Goal: Information Seeking & Learning: Check status

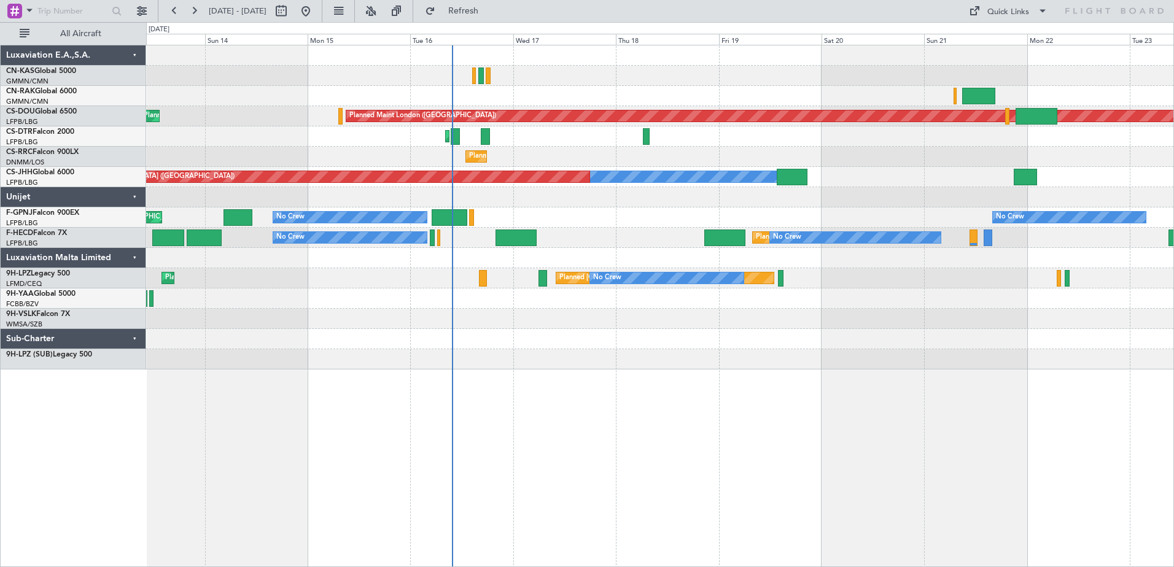
click at [605, 363] on div "Planned Maint London ([GEOGRAPHIC_DATA]) Planned Maint [GEOGRAPHIC_DATA] ([GEOG…" at bounding box center [660, 306] width 1028 height 522
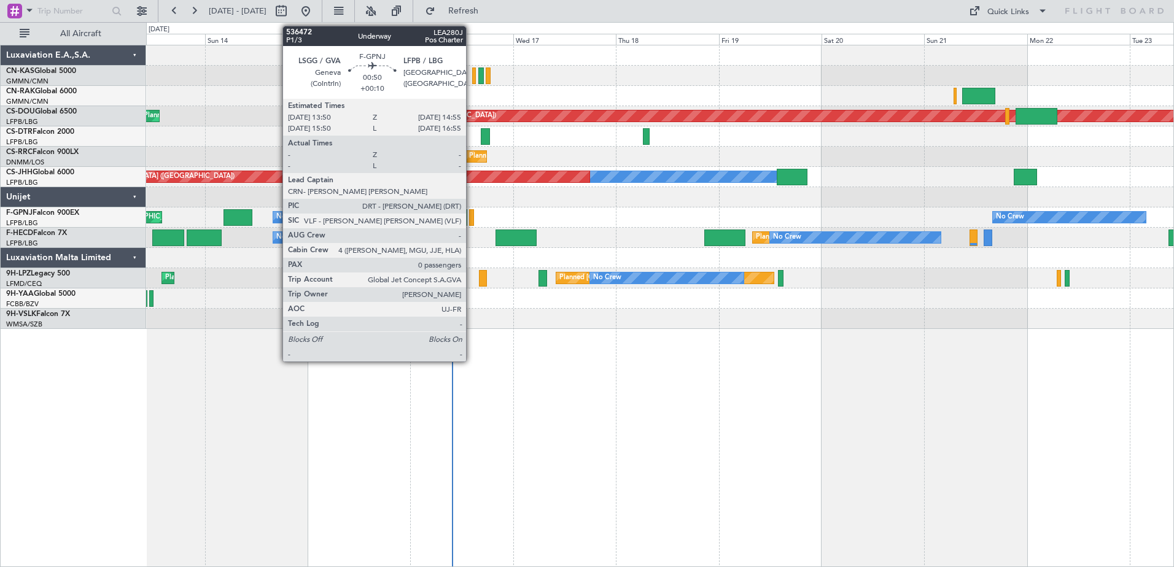
click at [471, 214] on div at bounding box center [471, 217] width 5 height 17
